Goal: Navigation & Orientation: Find specific page/section

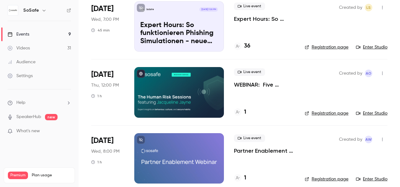
scroll to position [251, 0]
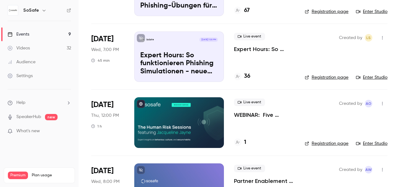
scroll to position [251, 0]
